Goal: Task Accomplishment & Management: Use online tool/utility

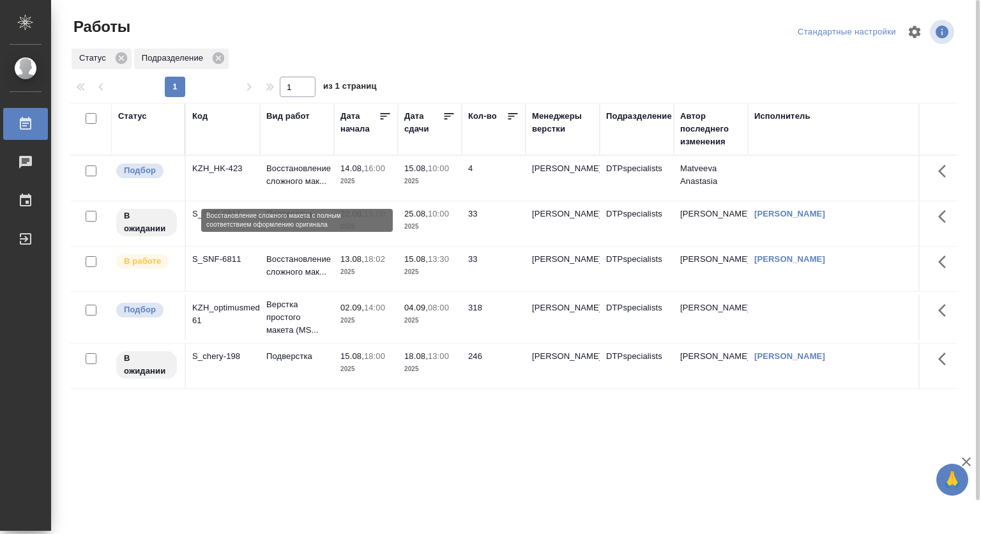
click at [284, 185] on p "Восстановление сложного мак..." at bounding box center [296, 175] width 61 height 26
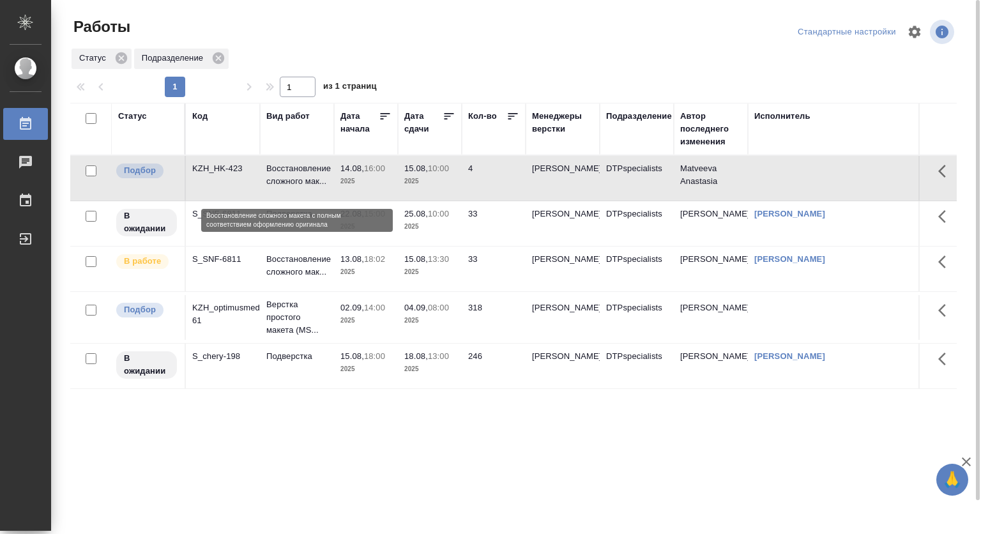
click at [284, 185] on p "Восстановление сложного мак..." at bounding box center [296, 175] width 61 height 26
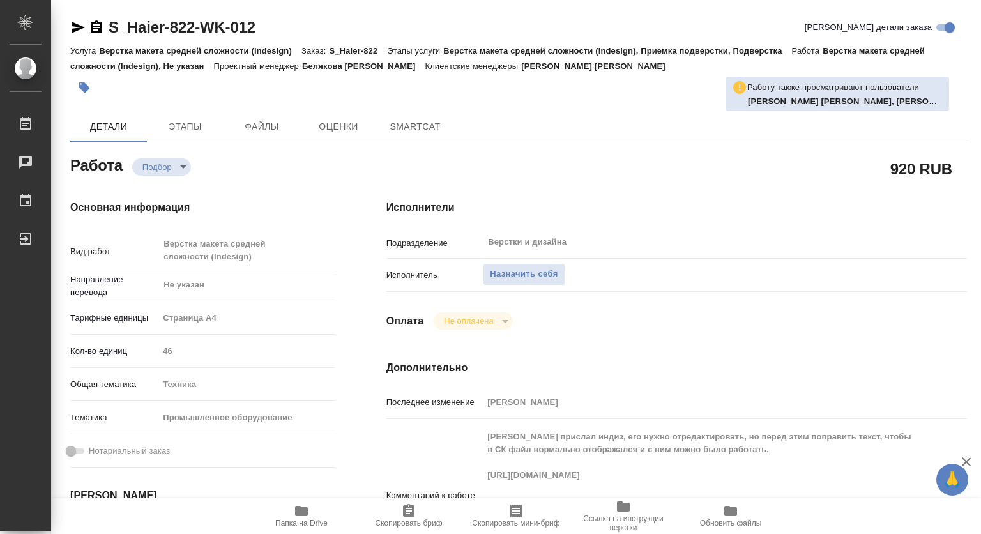
type textarea "x"
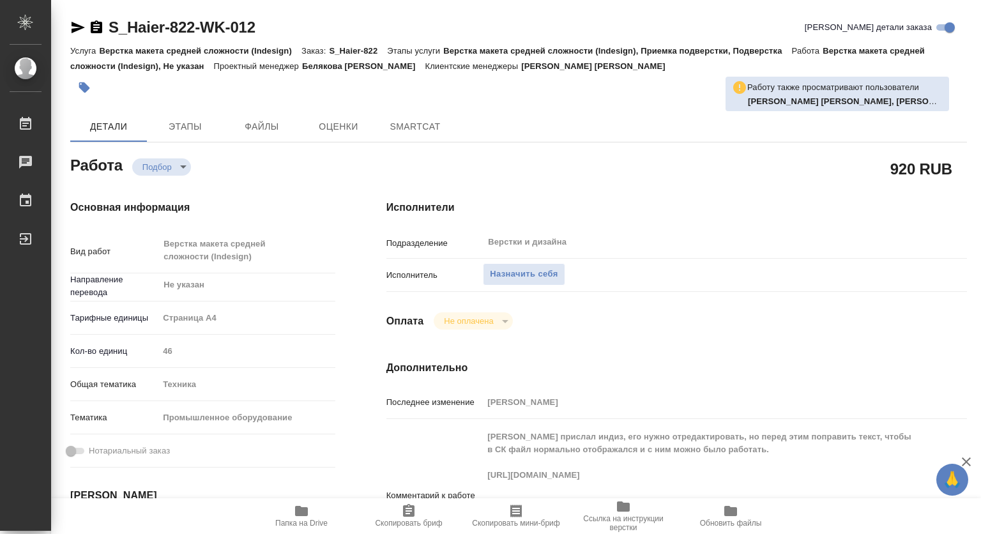
type textarea "x"
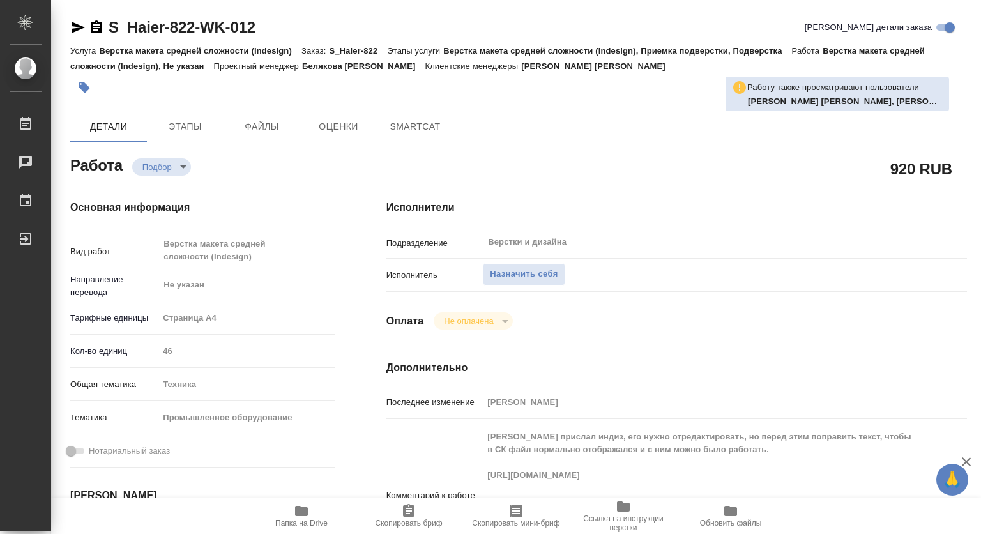
type textarea "x"
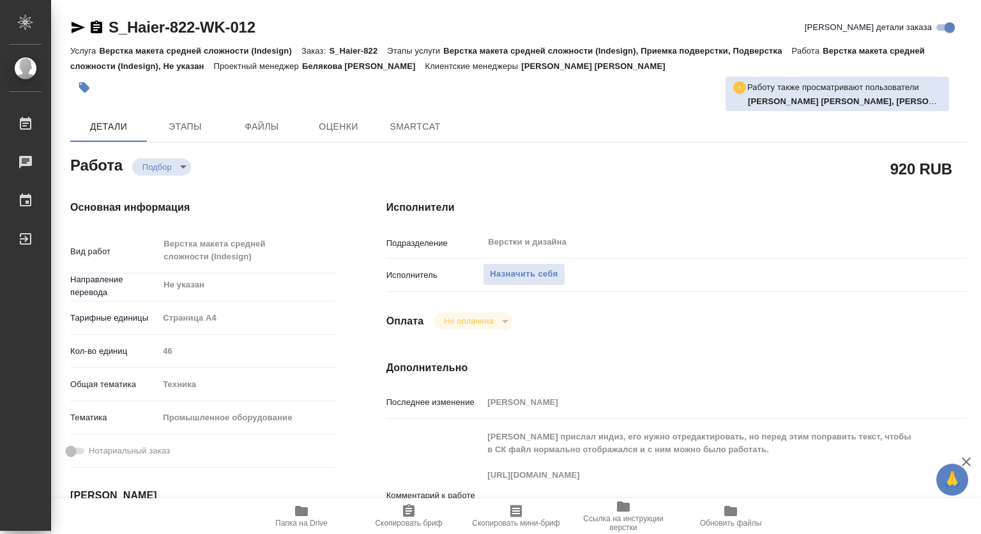
type textarea "x"
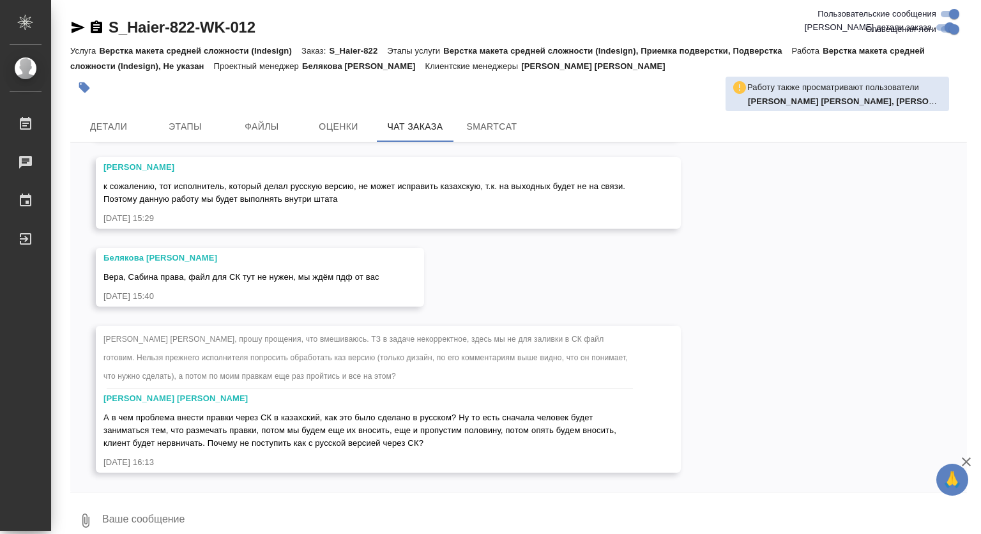
scroll to position [23194, 0]
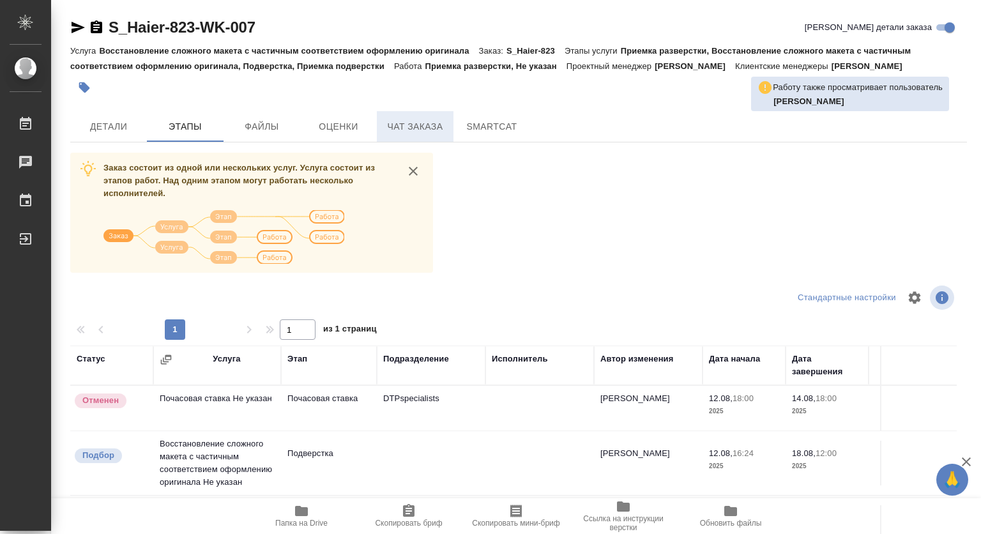
click at [405, 130] on span "Чат заказа" at bounding box center [414, 127] width 61 height 16
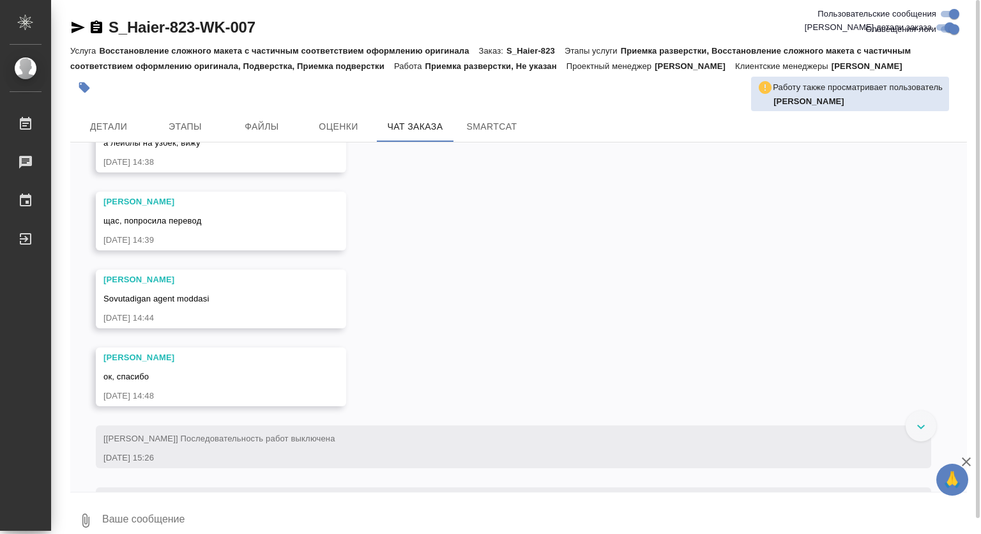
scroll to position [3579, 0]
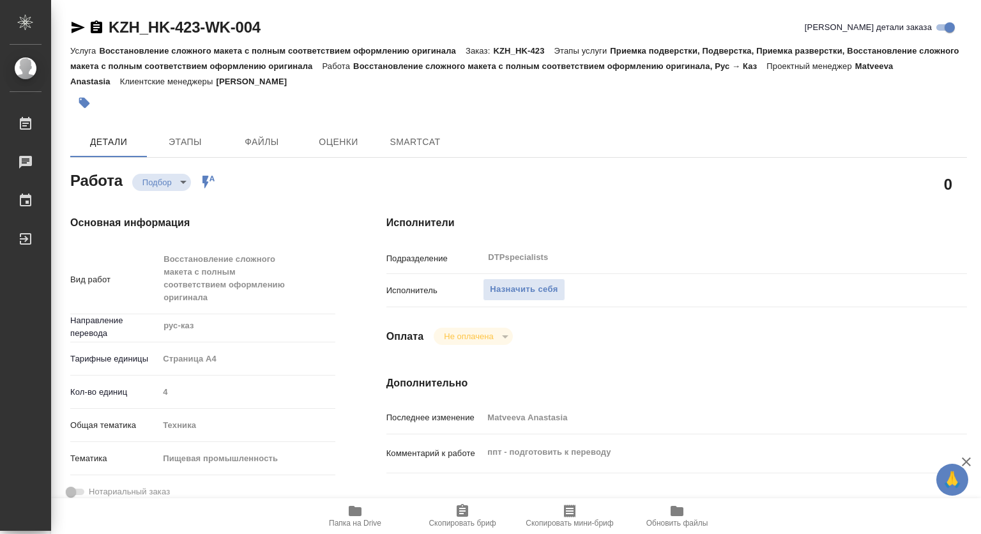
type textarea "x"
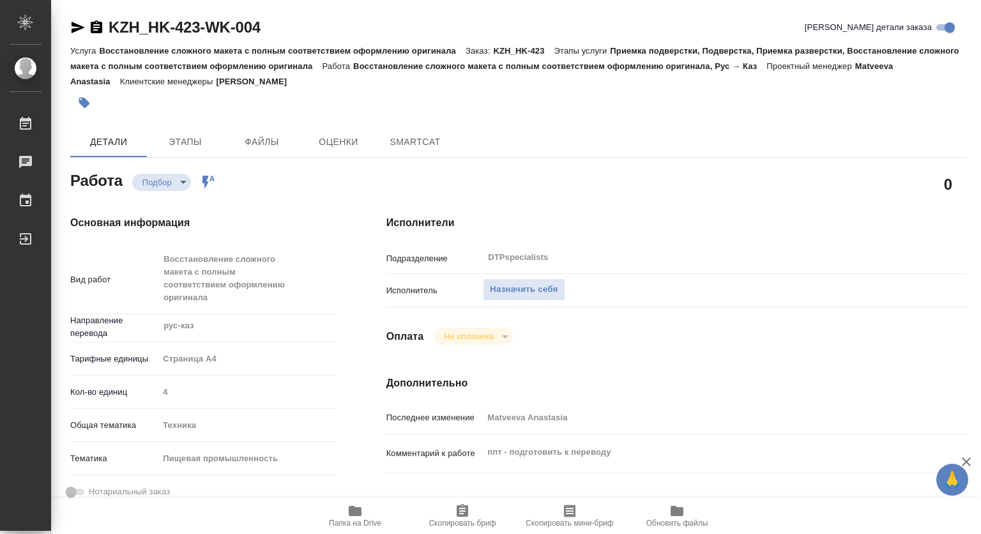
type textarea "x"
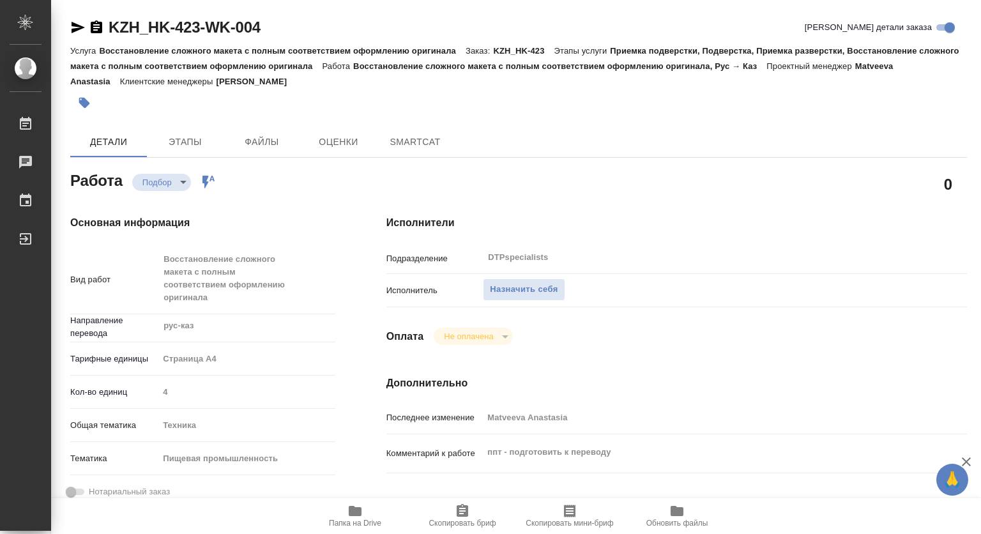
type textarea "x"
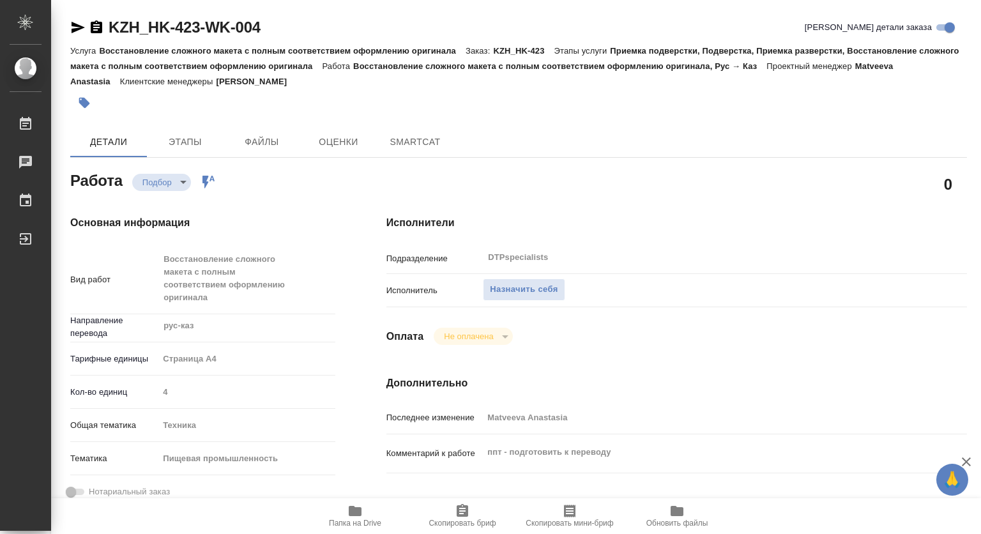
type textarea "x"
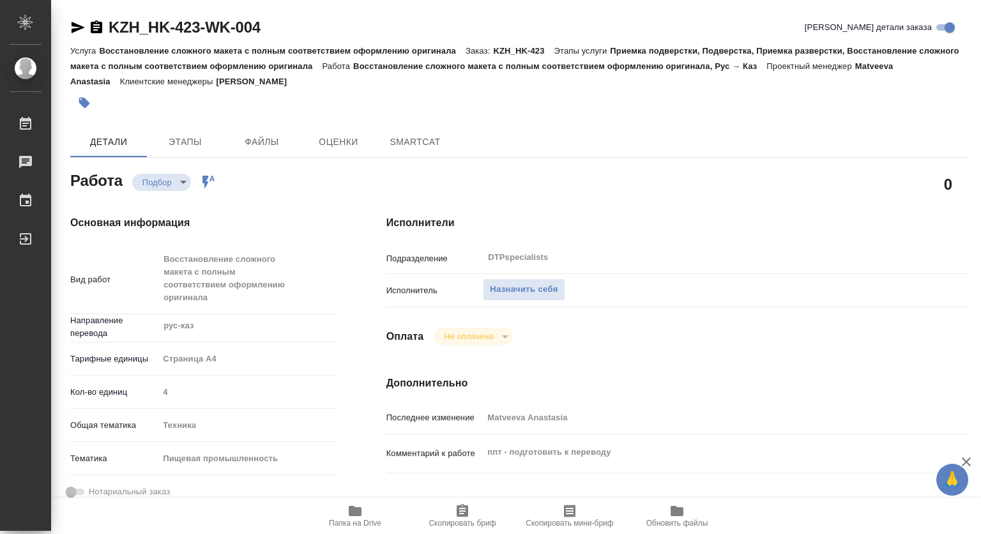
type textarea "x"
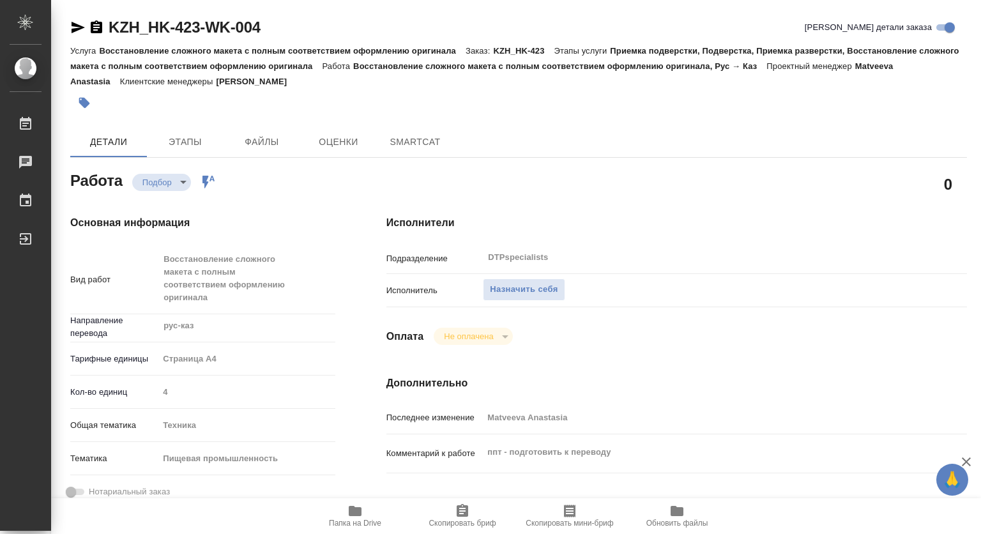
type textarea "x"
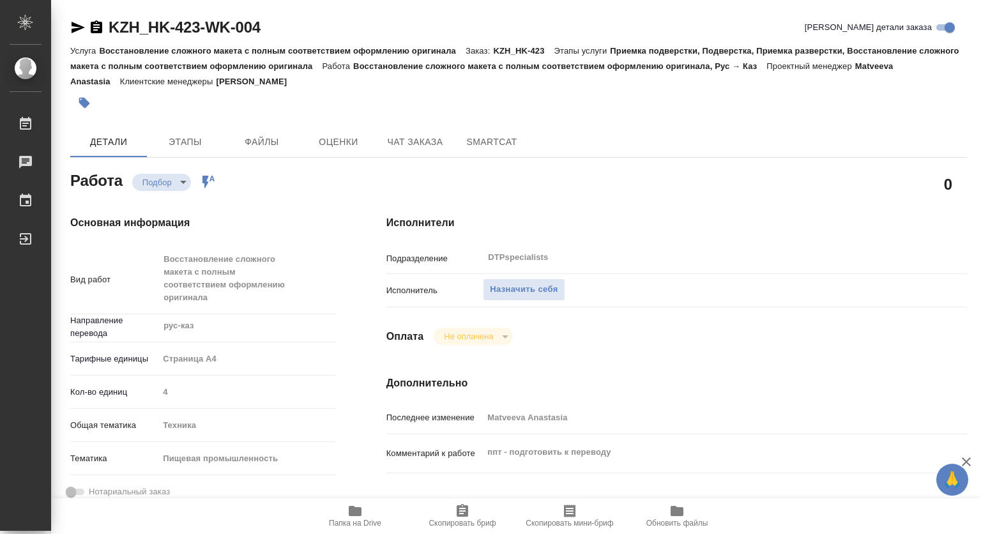
type textarea "x"
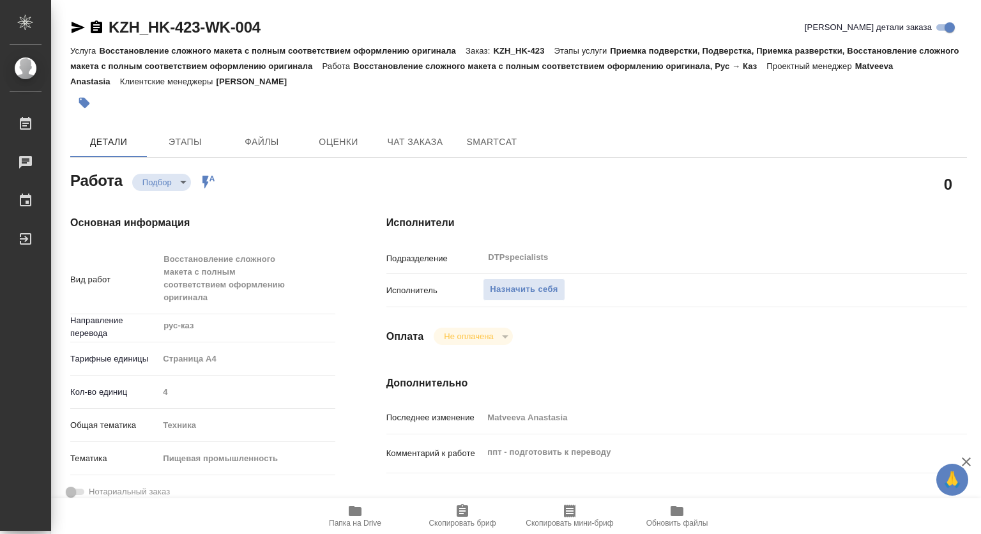
click at [358, 523] on span "Папка на Drive" at bounding box center [355, 523] width 52 height 9
type textarea "x"
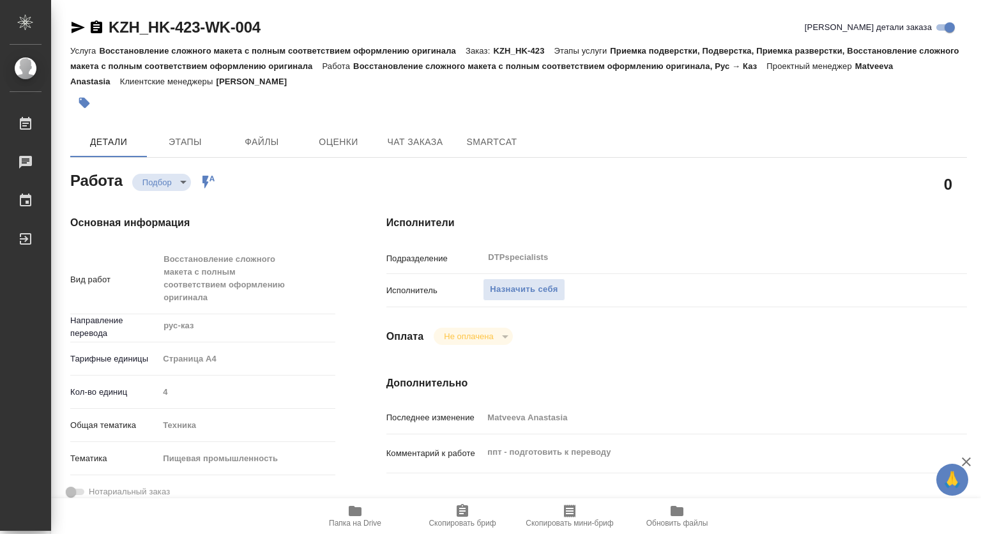
type textarea "x"
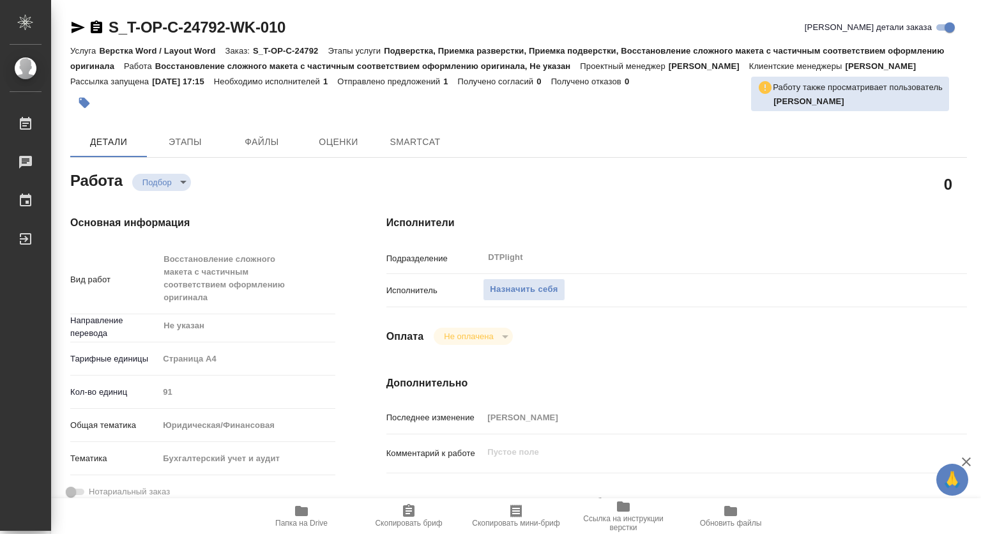
type textarea "x"
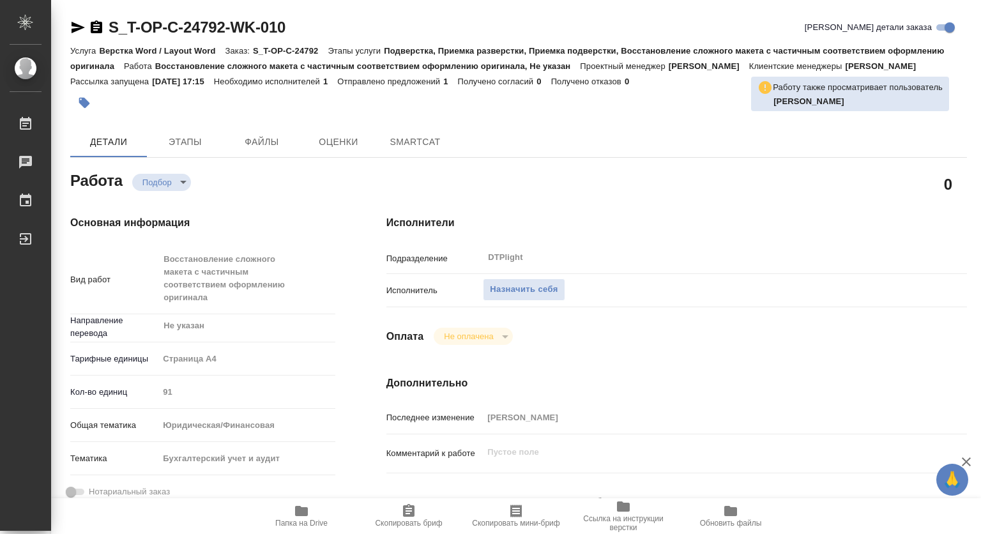
type textarea "x"
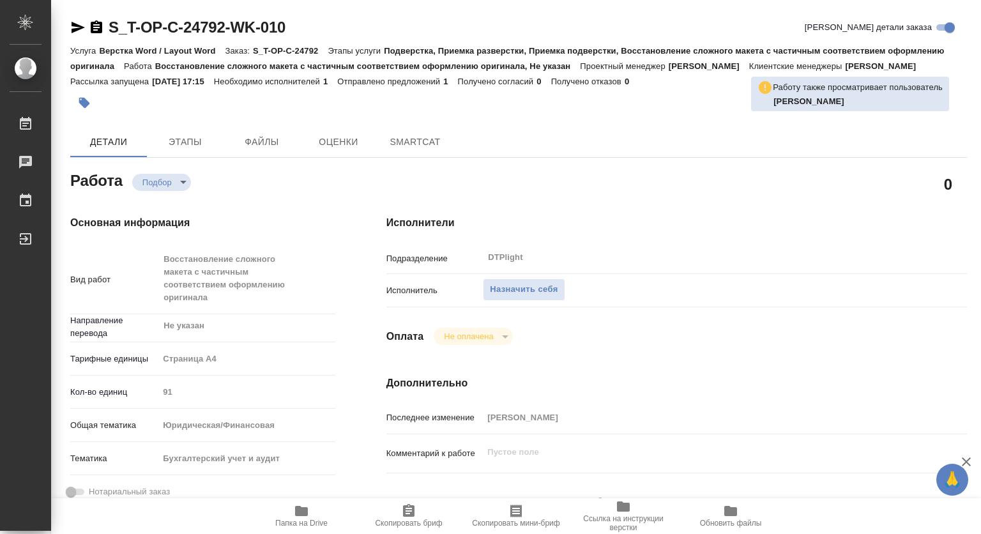
type textarea "x"
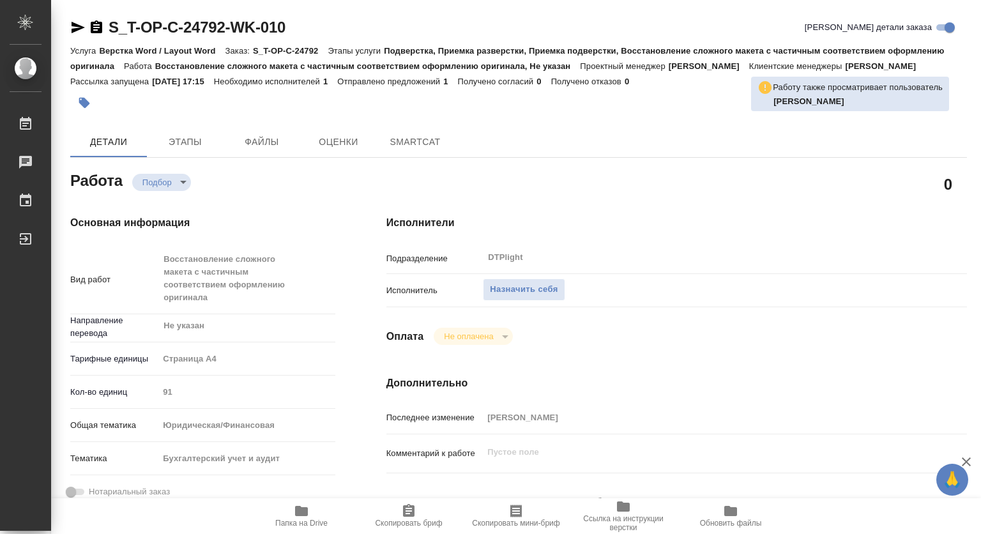
type textarea "x"
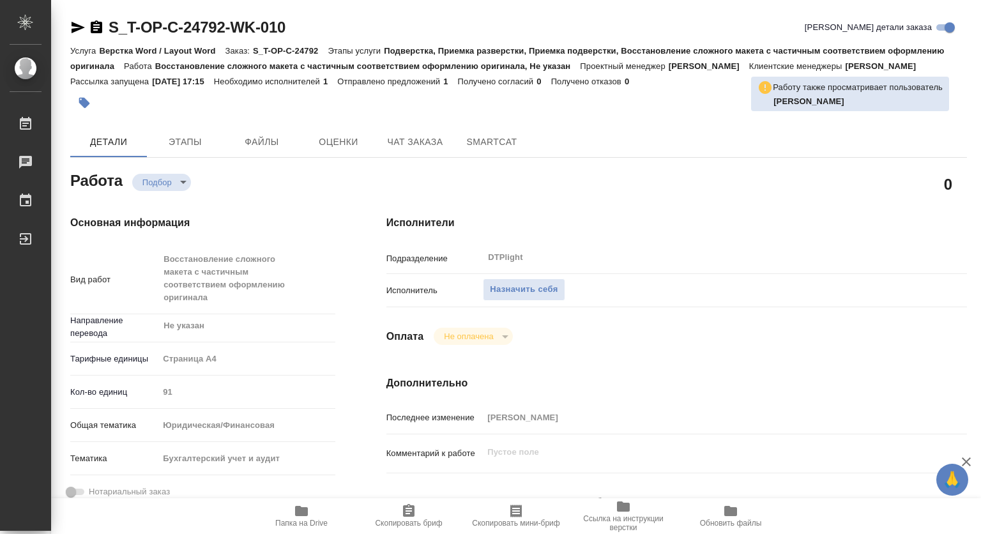
type textarea "x"
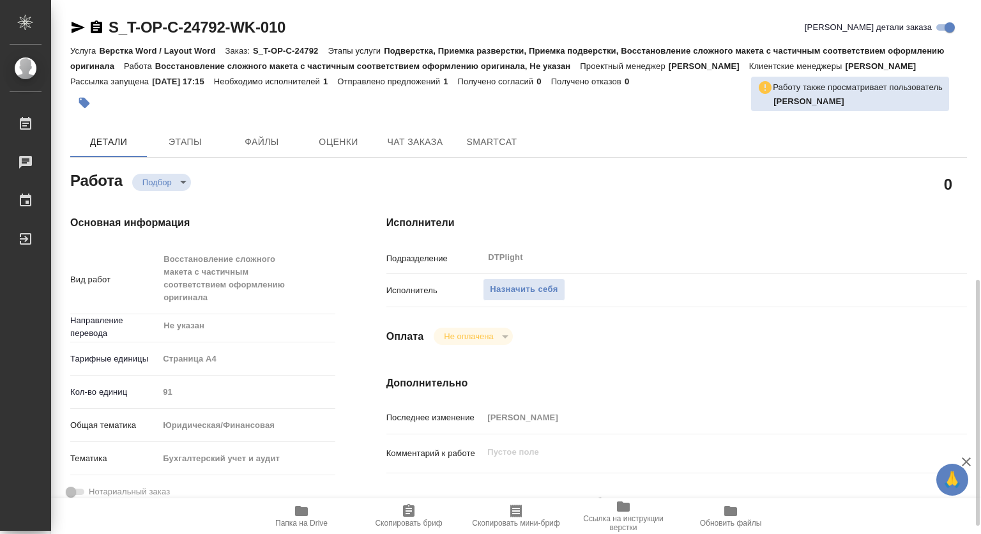
scroll to position [192, 0]
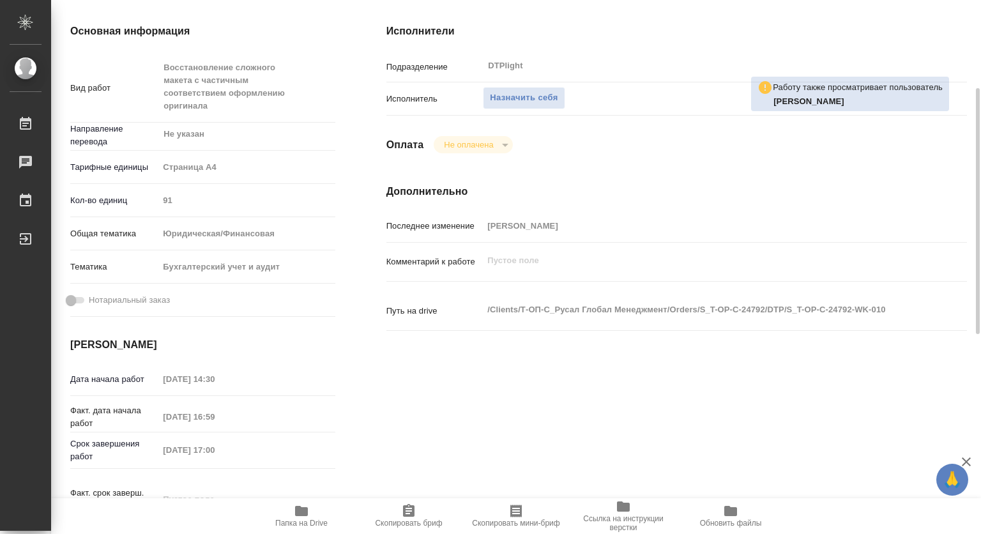
type textarea "x"
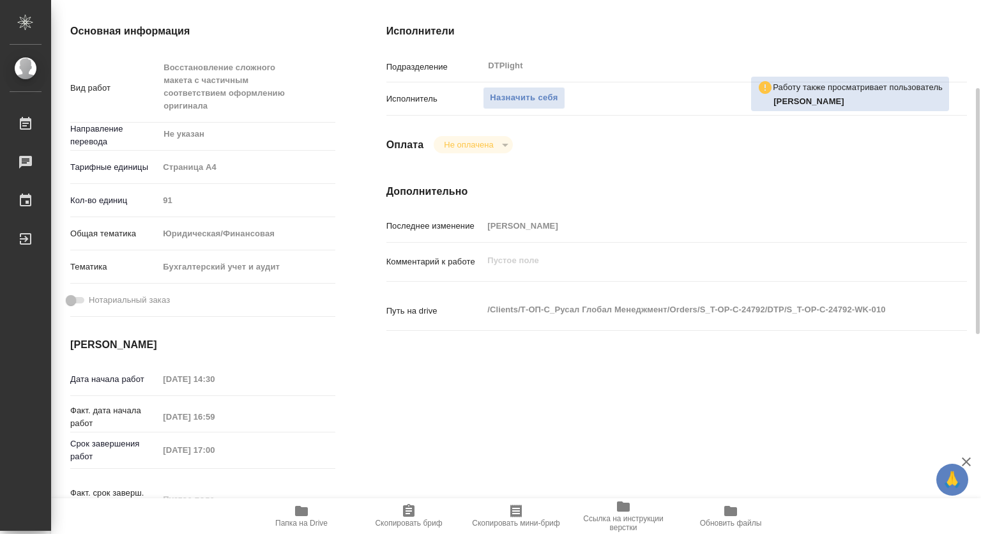
click at [303, 513] on icon "button" at bounding box center [301, 511] width 13 height 10
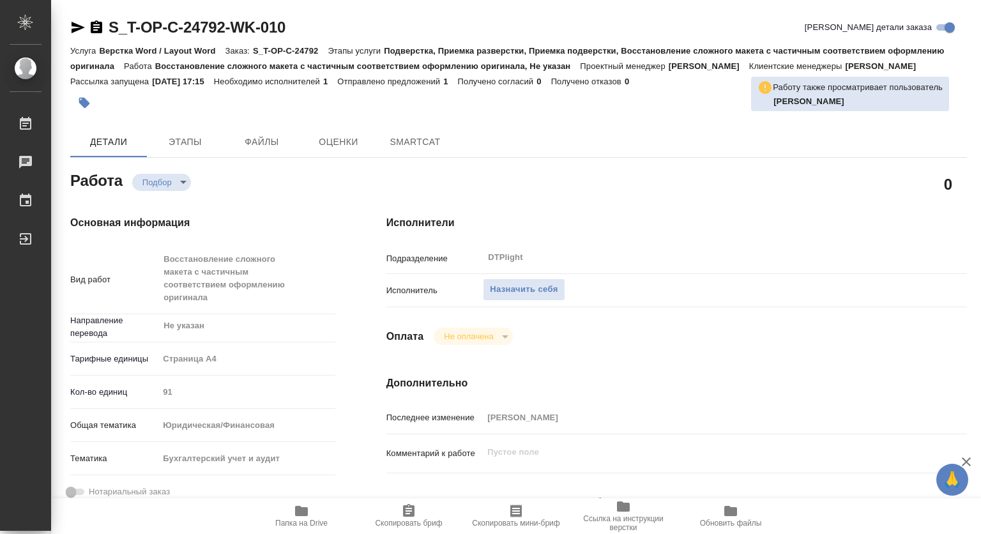
type textarea "x"
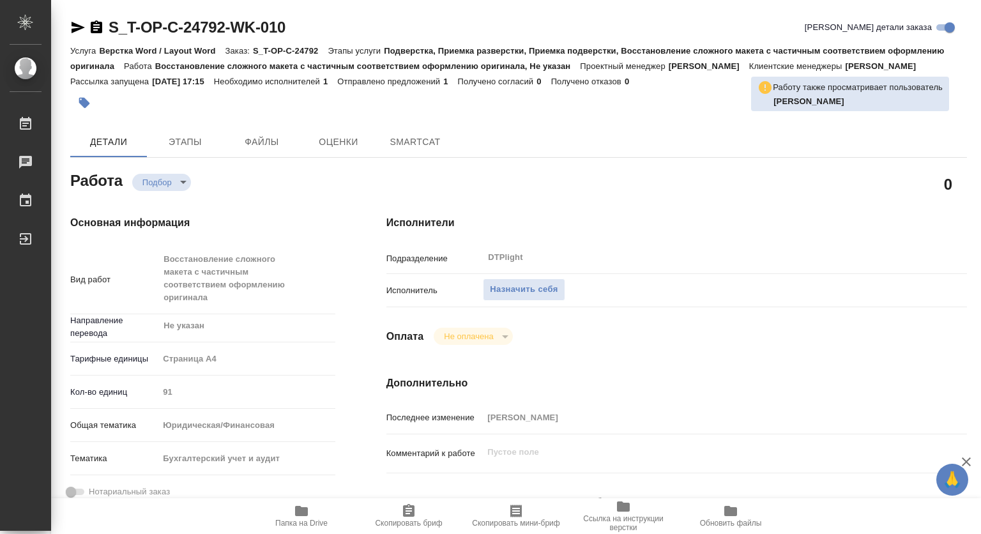
type textarea "x"
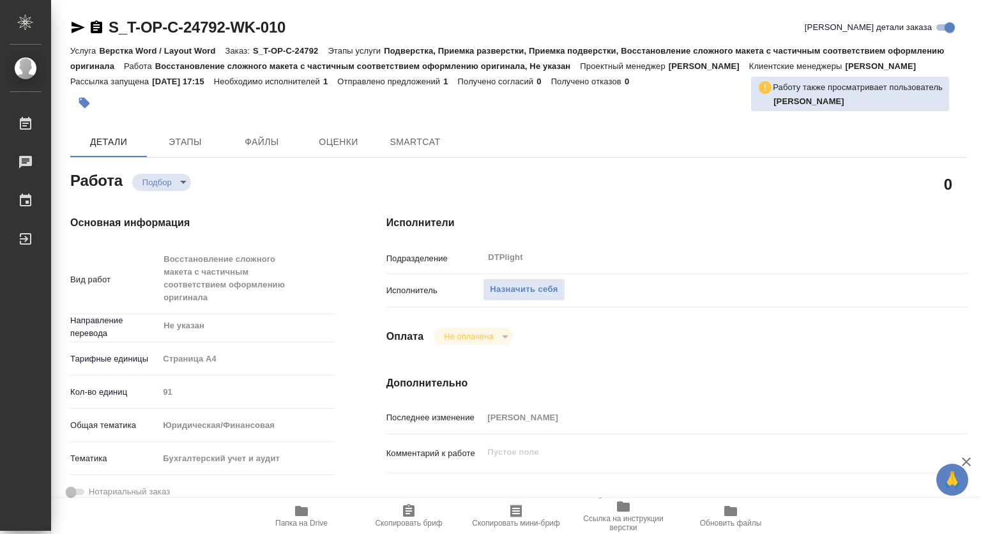
type textarea "x"
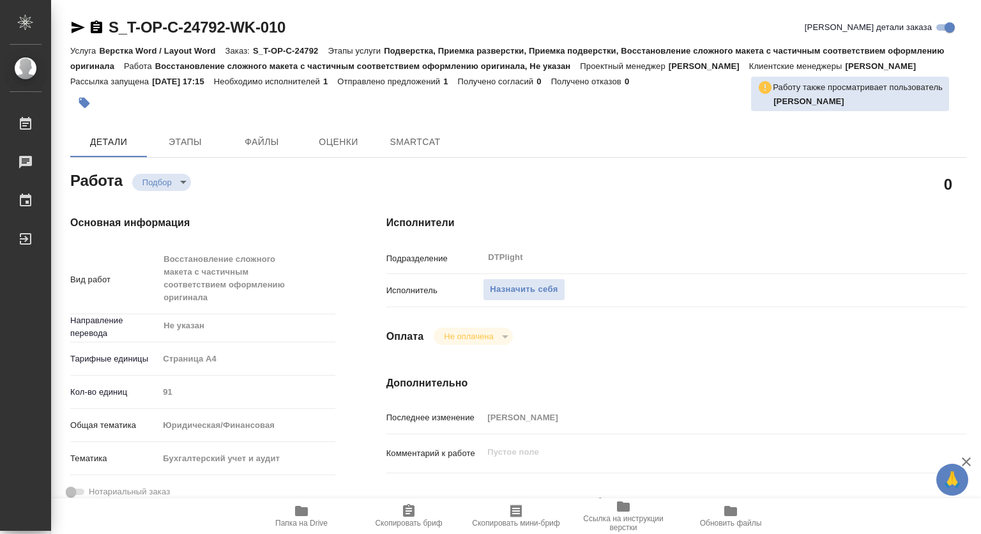
type textarea "x"
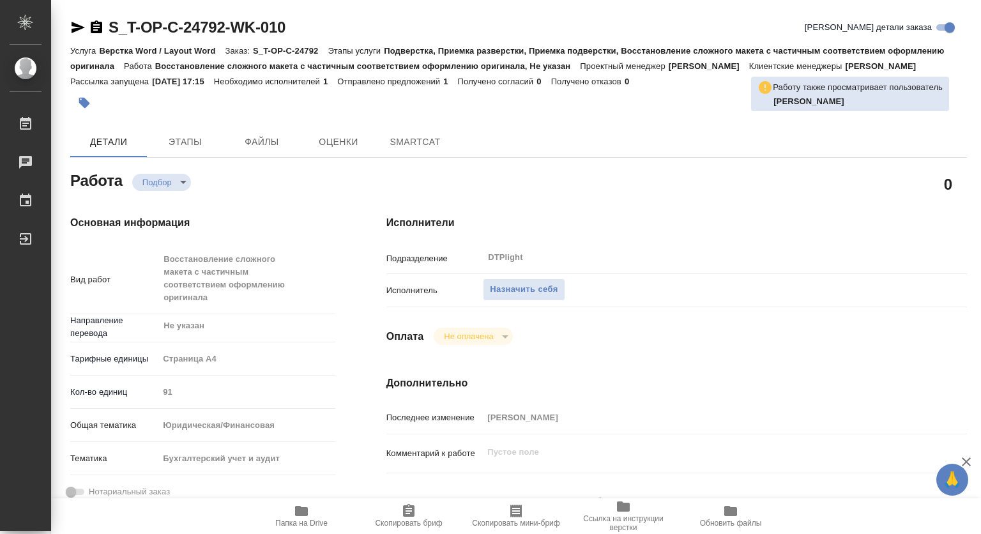
type textarea "x"
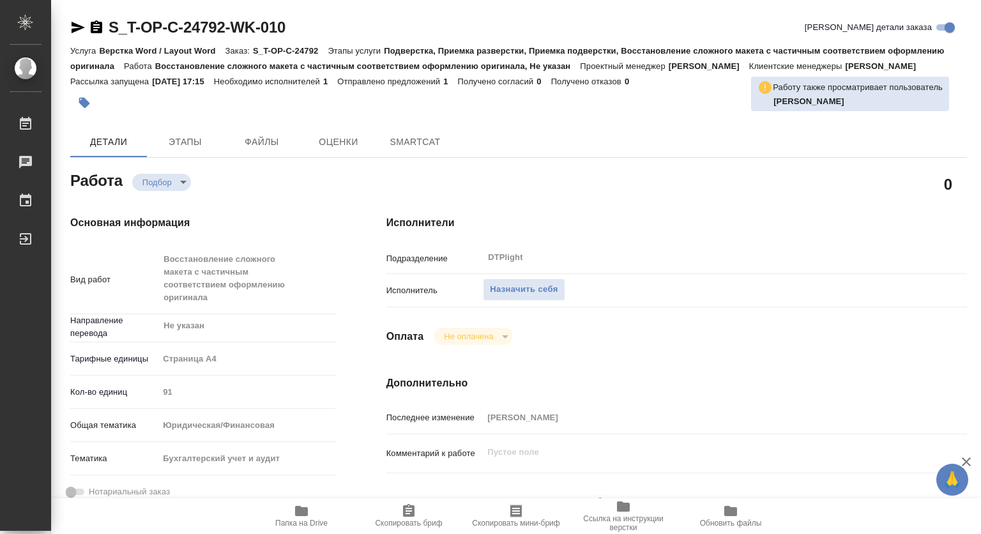
type textarea "x"
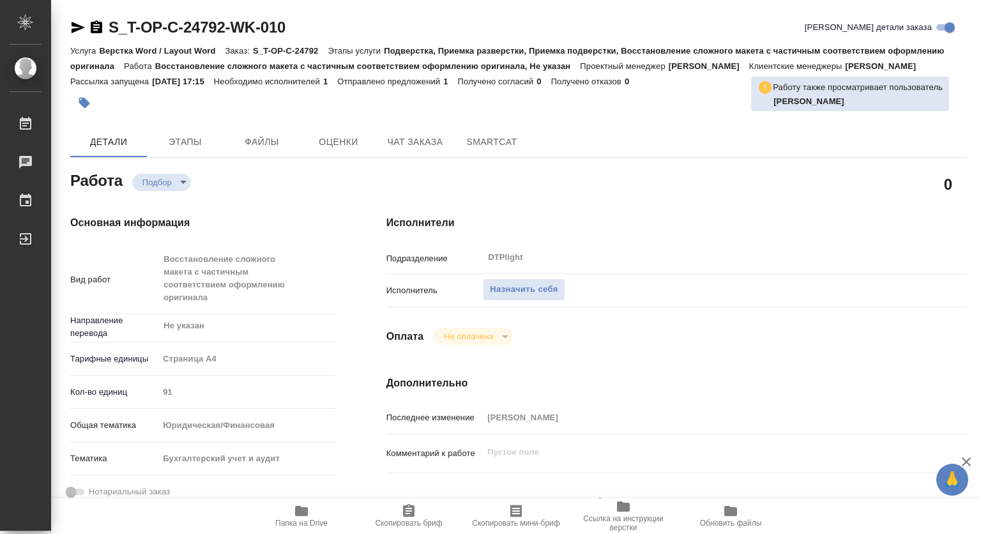
scroll to position [192, 0]
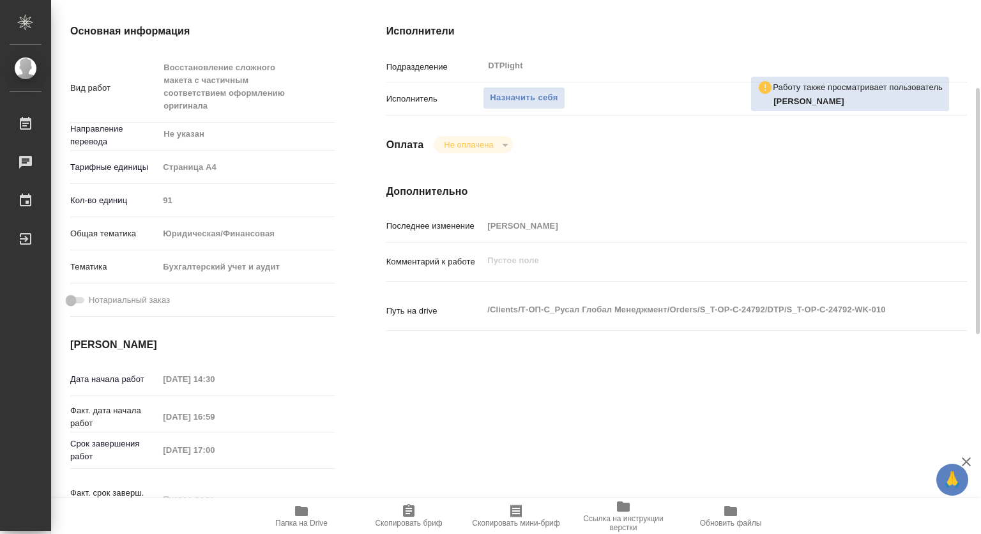
type textarea "x"
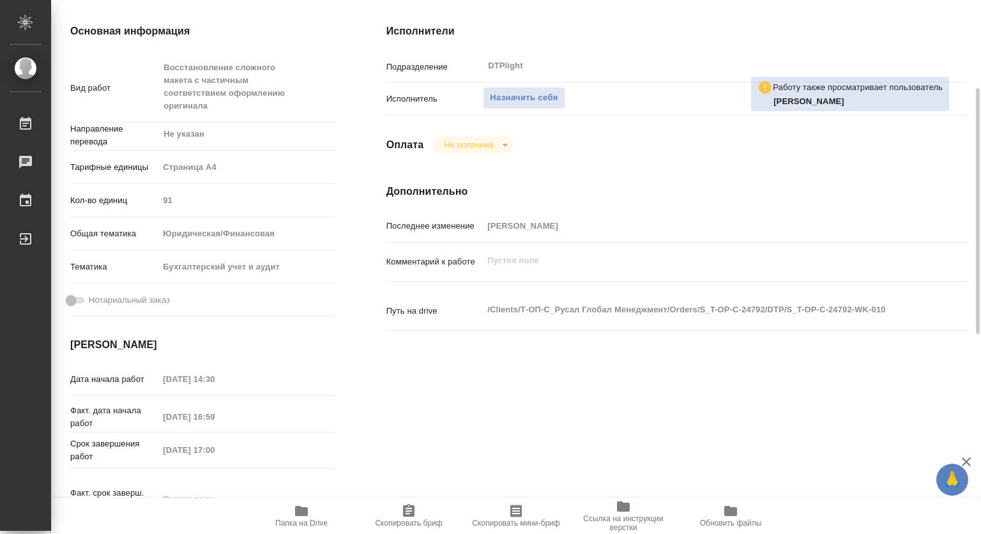
type textarea "x"
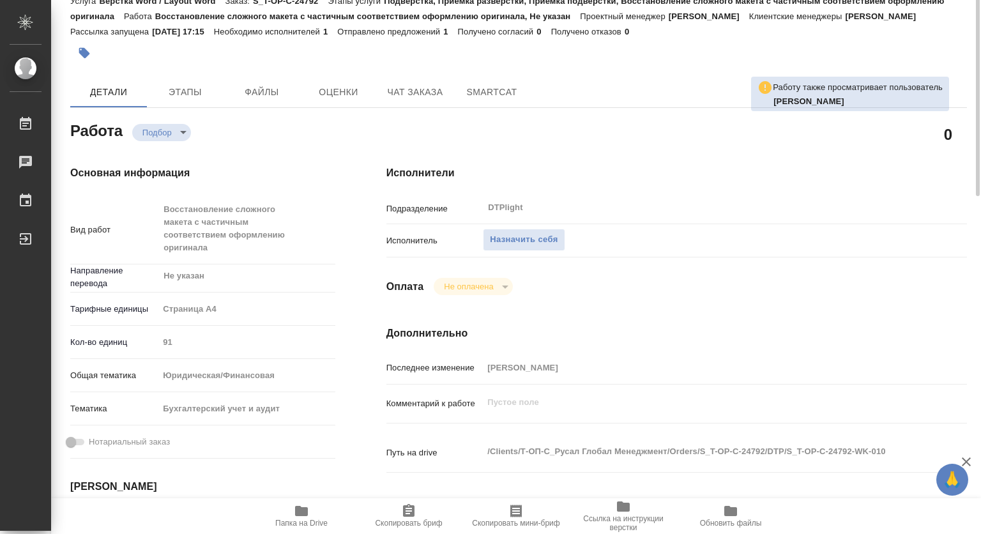
scroll to position [0, 0]
